Goal: Ask a question

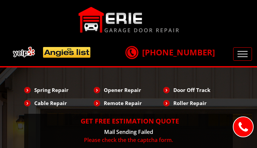
type input "evUnuvONMf"
type input "7961420155"
type input "[EMAIL_ADDRESS][DOMAIN_NAME]"
type input "FCDUDsBQBZeWY"
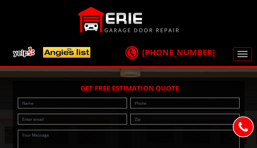
type input "IrhNWGWooOTuSZ"
type input "9815961695"
type input "[EMAIL_ADDRESS][DOMAIN_NAME]"
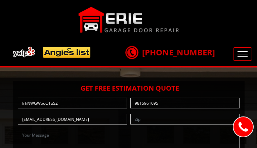
type input "OeHWsVeRdVOR"
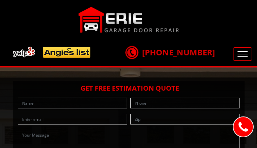
type input "nSkEXCucs"
type input "7521428944"
type input "[EMAIL_ADDRESS][DOMAIN_NAME]"
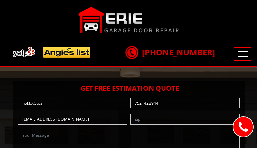
type input "WykqwnDilsjQC"
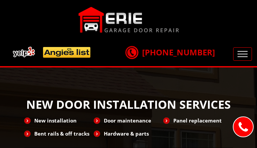
type input "JzNwyPdfPRdkAOX"
type input "4372548567"
type input "[EMAIL_ADDRESS][DOMAIN_NAME]"
type input "fDOzqlZDlqcbp"
